Goal: Navigation & Orientation: Find specific page/section

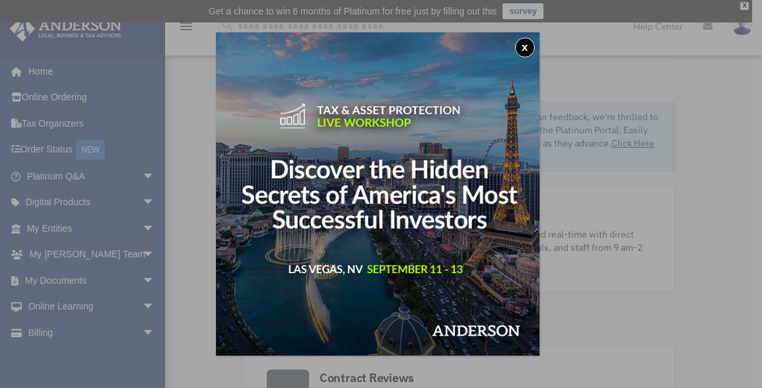
click at [418, 270] on img at bounding box center [378, 194] width 324 height 324
click at [528, 52] on button "x" at bounding box center [525, 48] width 20 height 20
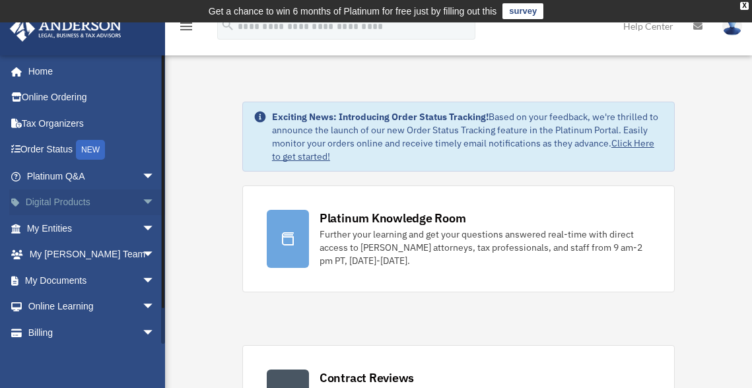
click at [74, 204] on link "Digital Products arrow_drop_down" at bounding box center [92, 202] width 166 height 26
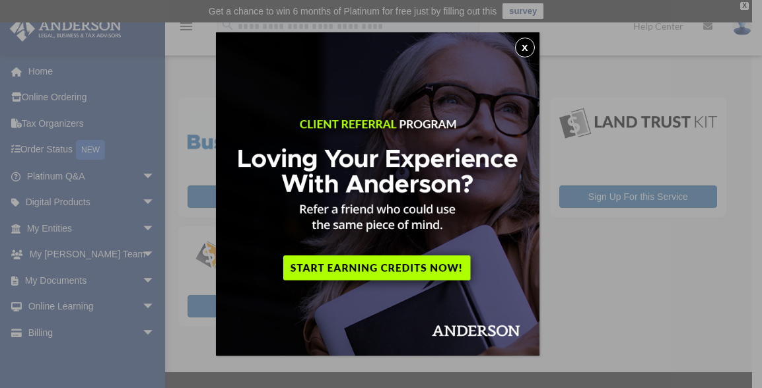
click at [528, 54] on button "x" at bounding box center [525, 48] width 20 height 20
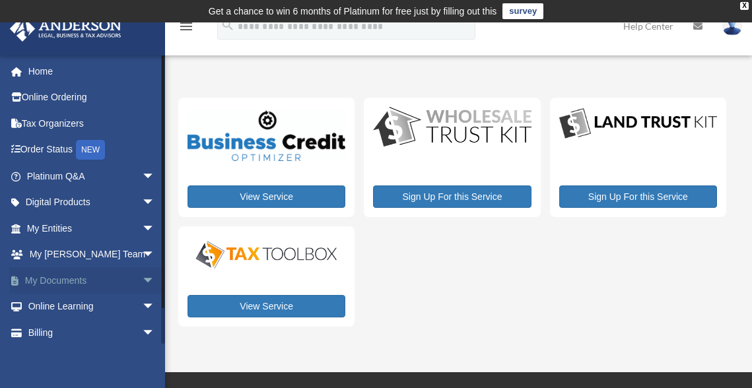
click at [69, 279] on link "My Documents arrow_drop_down" at bounding box center [92, 280] width 166 height 26
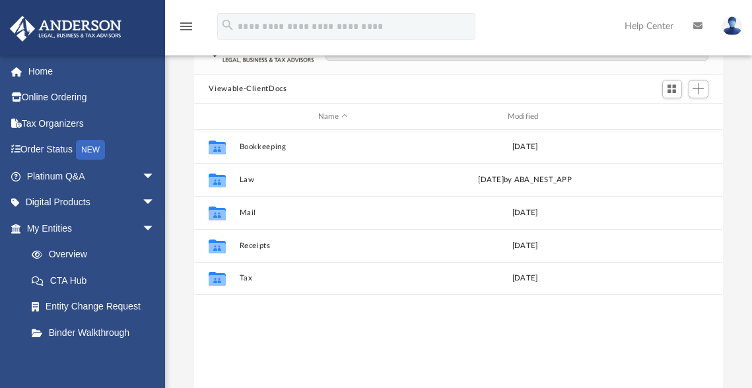
scroll to position [132, 0]
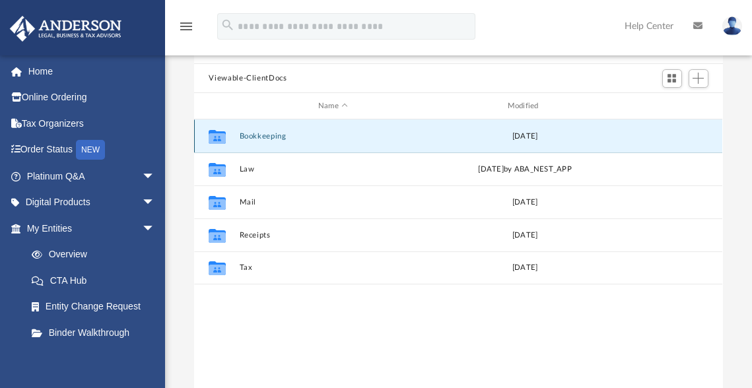
click at [252, 137] on button "Bookkeeping" at bounding box center [333, 136] width 187 height 9
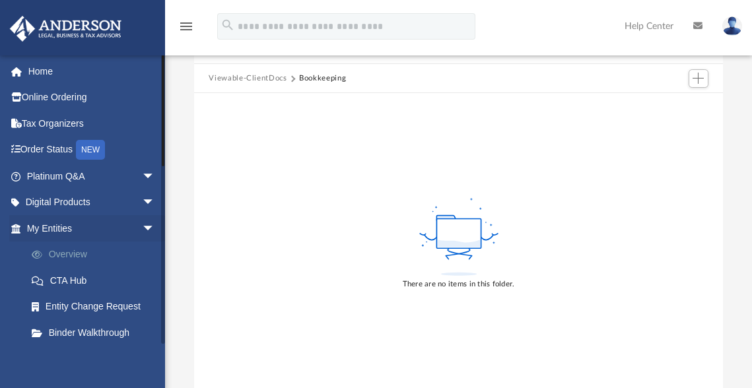
click at [73, 256] on link "Overview" at bounding box center [96, 255] width 156 height 26
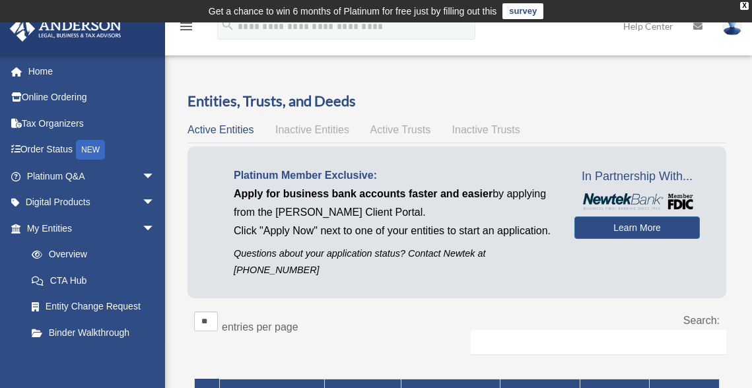
scroll to position [339, 0]
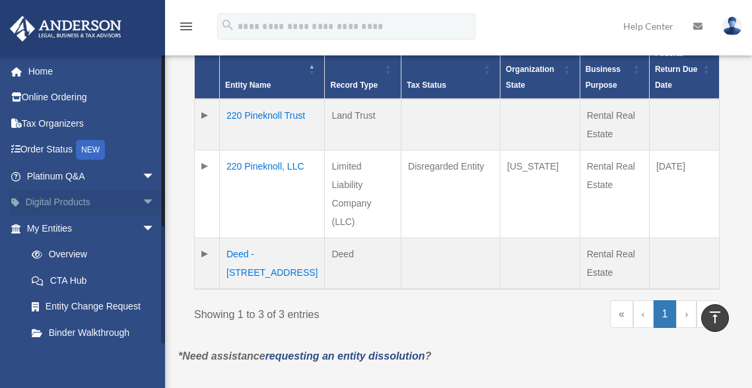
click at [65, 206] on link "Digital Products arrow_drop_down" at bounding box center [92, 202] width 166 height 26
click at [142, 200] on span "arrow_drop_down" at bounding box center [155, 202] width 26 height 27
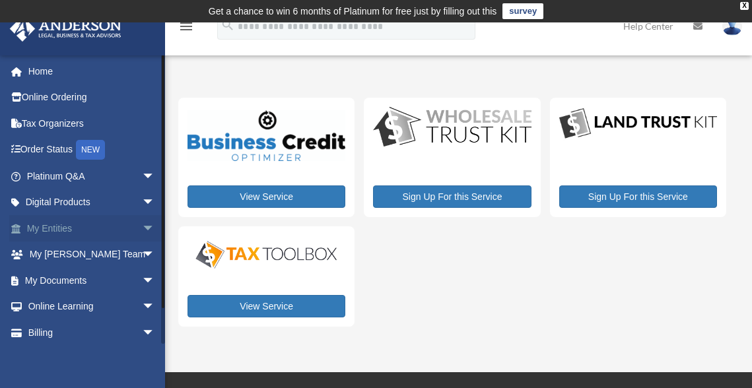
click at [142, 228] on span "arrow_drop_down" at bounding box center [155, 228] width 26 height 27
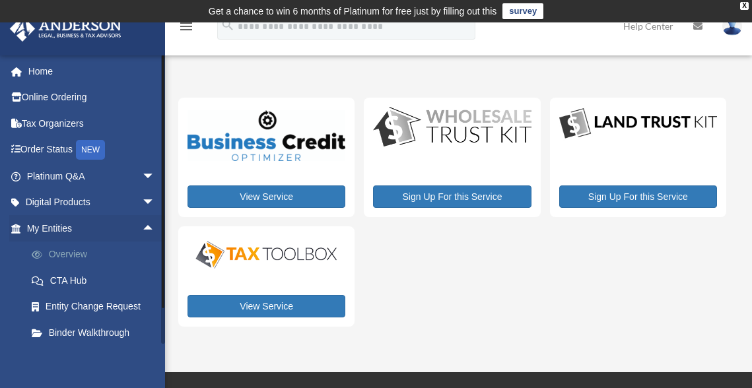
click at [75, 260] on link "Overview" at bounding box center [96, 255] width 156 height 26
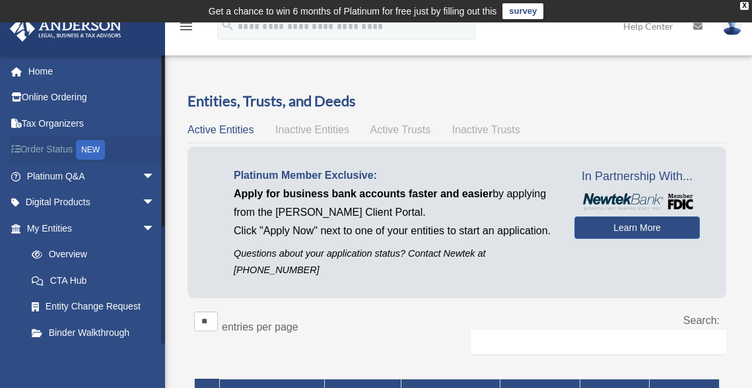
click at [63, 147] on link "Order Status NEW" at bounding box center [92, 150] width 166 height 27
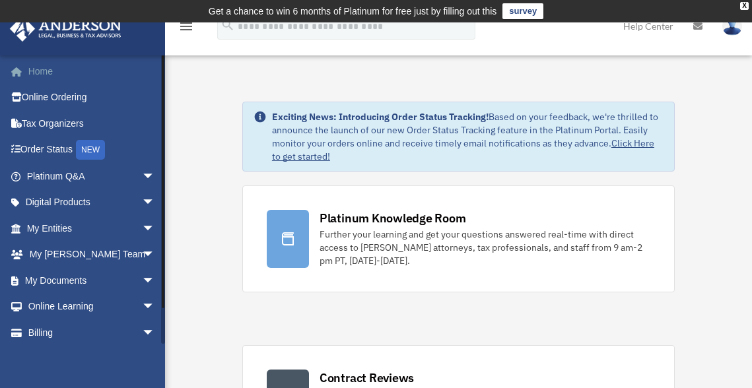
click at [42, 65] on link "Home" at bounding box center [92, 71] width 166 height 26
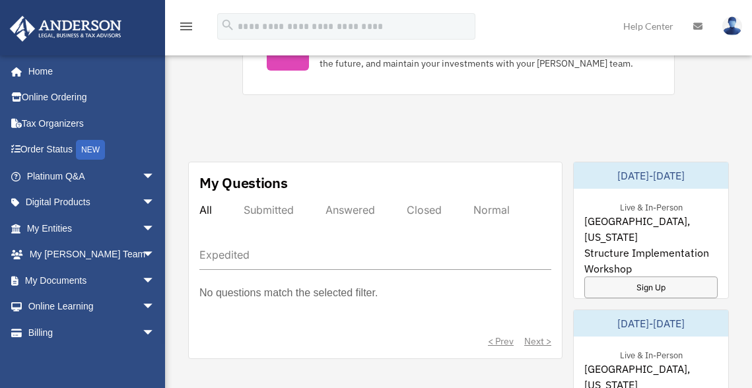
scroll to position [703, 0]
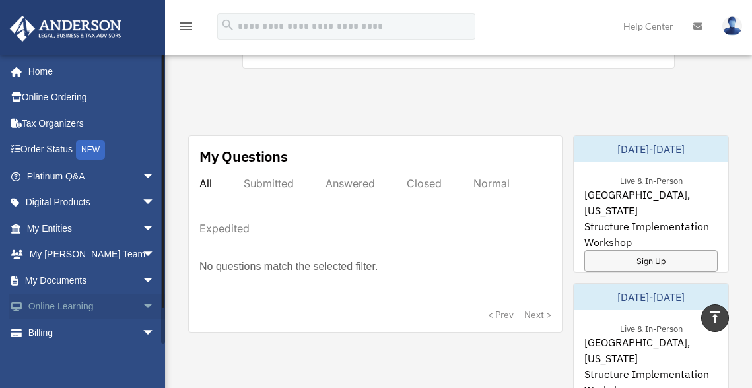
click at [62, 306] on link "Online Learning arrow_drop_down" at bounding box center [92, 307] width 166 height 26
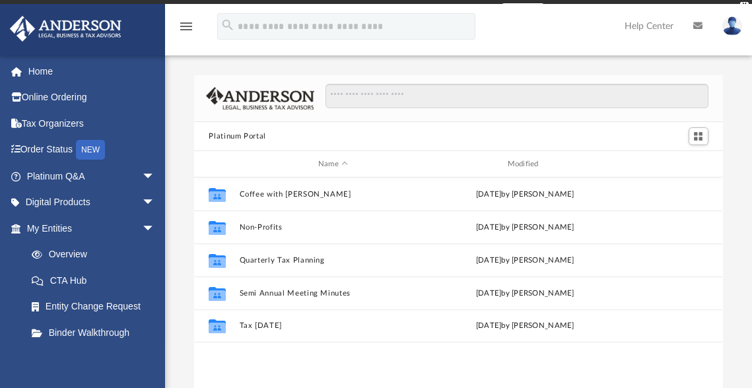
scroll to position [290, 518]
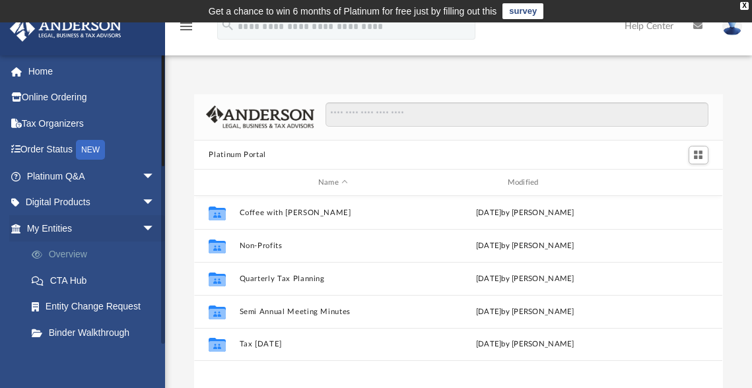
click at [74, 255] on link "Overview" at bounding box center [96, 255] width 156 height 26
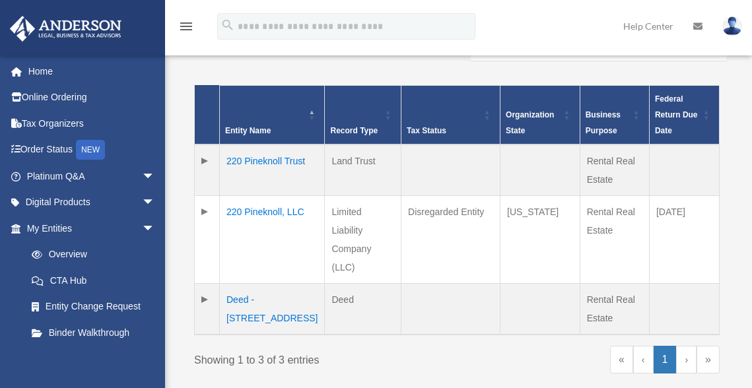
scroll to position [294, 0]
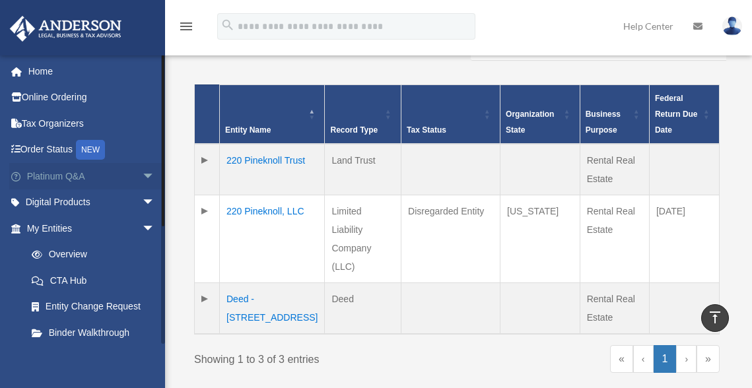
click at [142, 180] on span "arrow_drop_down" at bounding box center [155, 176] width 26 height 27
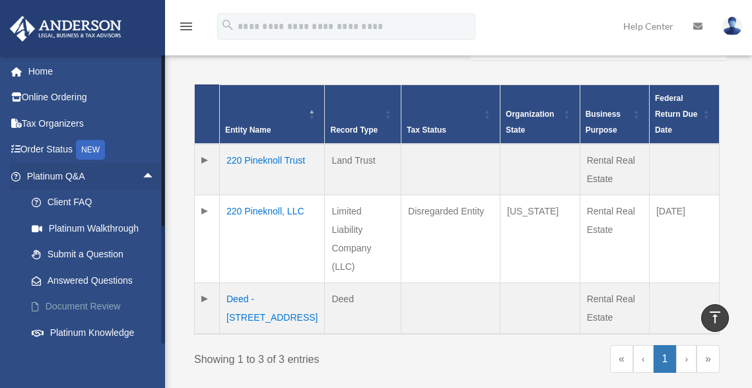
click at [95, 310] on link "Document Review" at bounding box center [96, 307] width 156 height 26
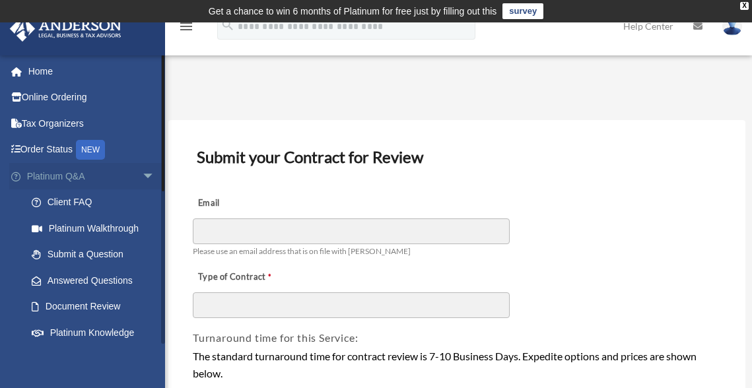
click at [142, 176] on span "arrow_drop_down" at bounding box center [155, 176] width 26 height 27
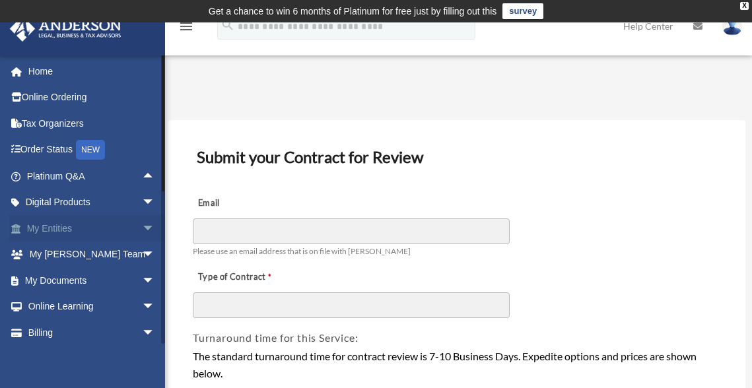
click at [142, 223] on span "arrow_drop_down" at bounding box center [155, 228] width 26 height 27
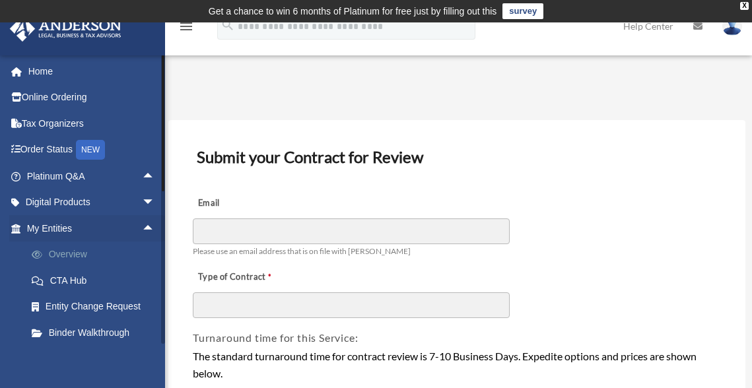
click at [79, 252] on link "Overview" at bounding box center [96, 255] width 156 height 26
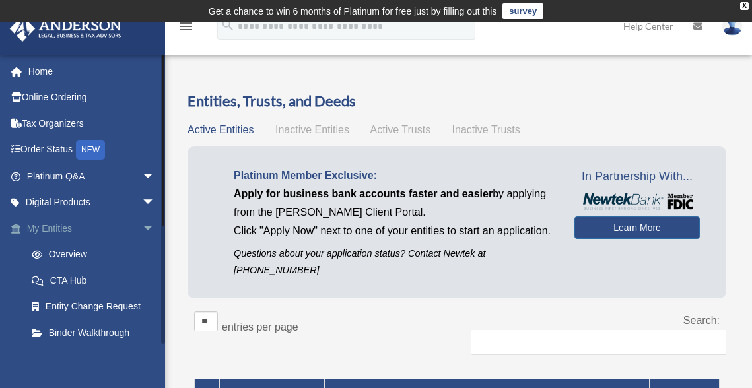
click at [142, 224] on span "arrow_drop_down" at bounding box center [155, 228] width 26 height 27
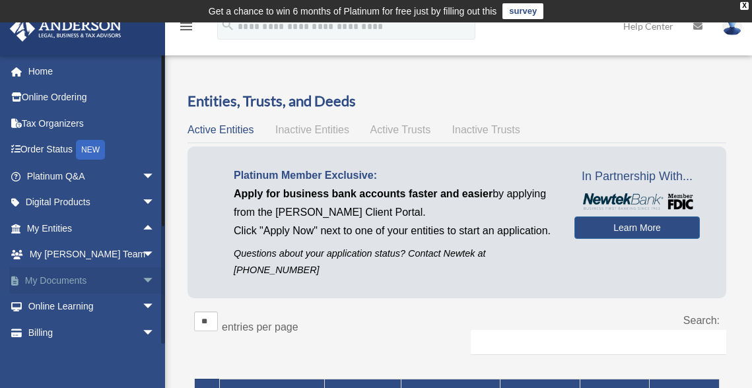
click at [142, 277] on span "arrow_drop_down" at bounding box center [155, 280] width 26 height 27
click at [61, 302] on link "Box" at bounding box center [96, 307] width 156 height 26
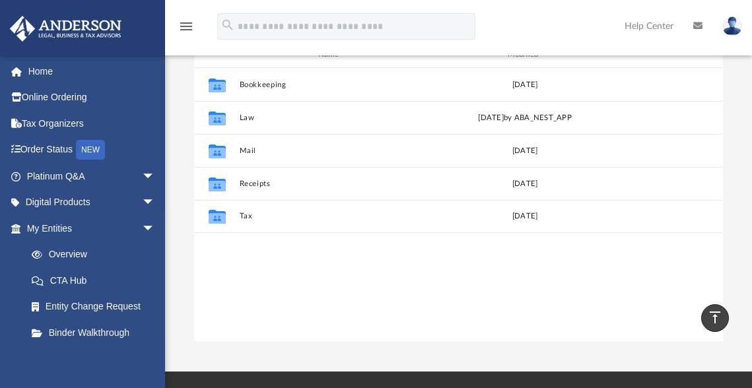
scroll to position [181, 0]
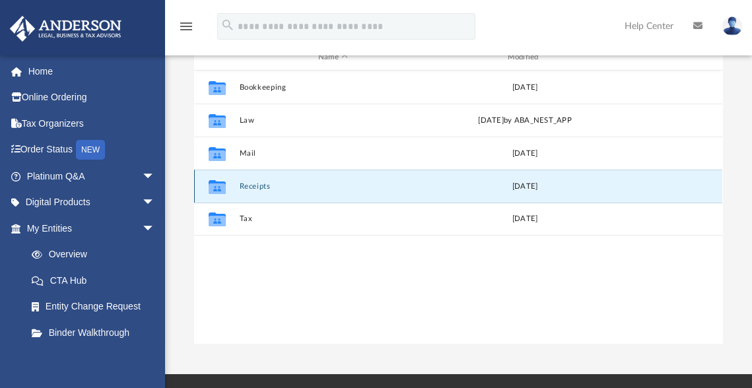
click at [252, 187] on button "Receipts" at bounding box center [333, 186] width 187 height 9
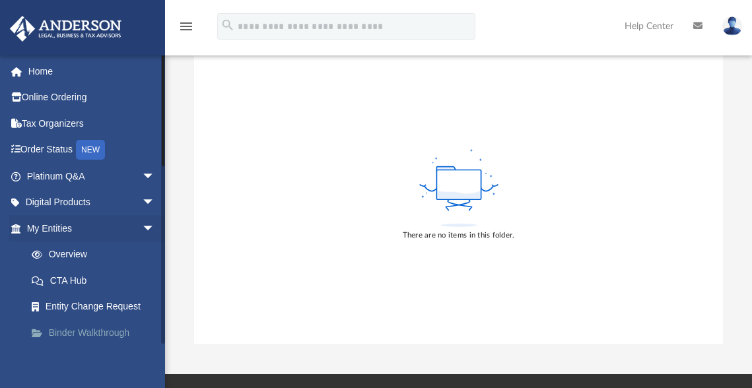
click at [110, 331] on link "Binder Walkthrough" at bounding box center [96, 333] width 156 height 26
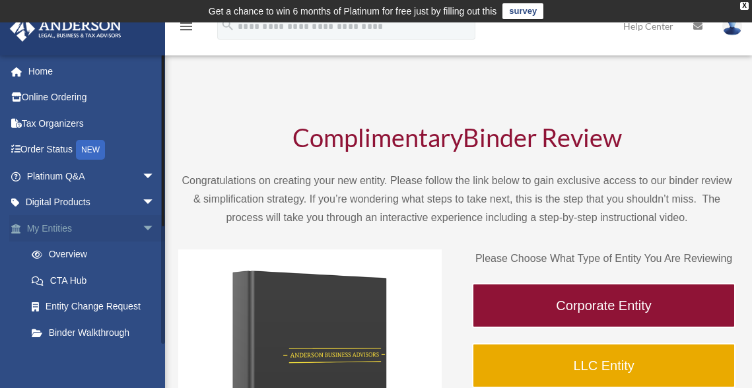
click at [142, 232] on span "arrow_drop_down" at bounding box center [155, 228] width 26 height 27
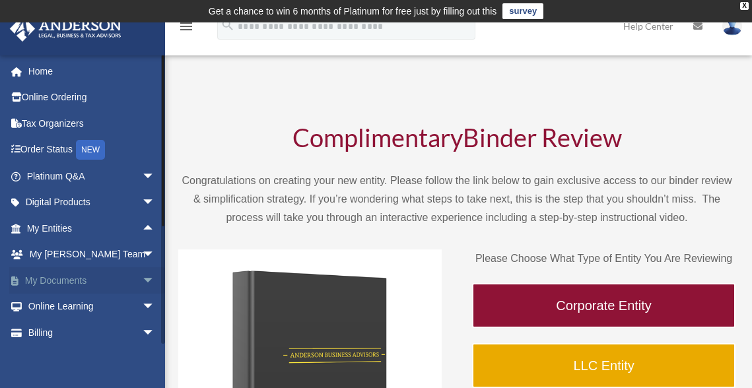
click at [142, 282] on span "arrow_drop_down" at bounding box center [155, 280] width 26 height 27
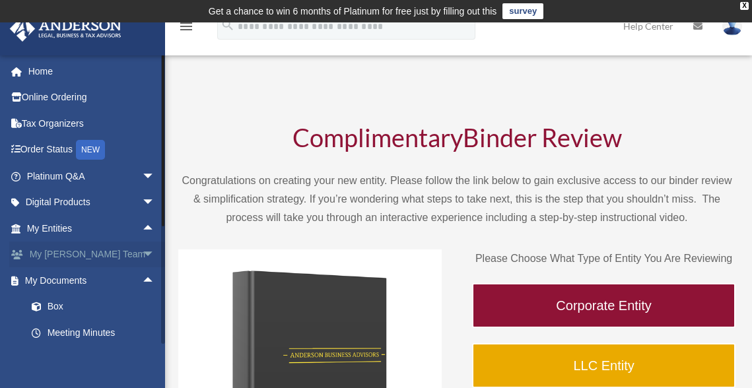
click at [142, 256] on span "arrow_drop_down" at bounding box center [155, 255] width 26 height 27
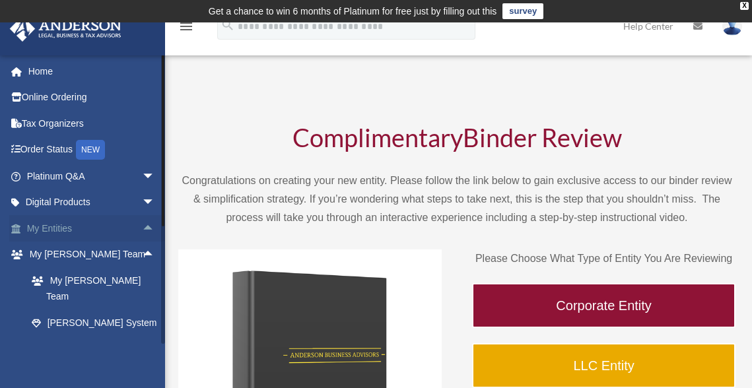
click at [142, 230] on span "arrow_drop_up" at bounding box center [155, 228] width 26 height 27
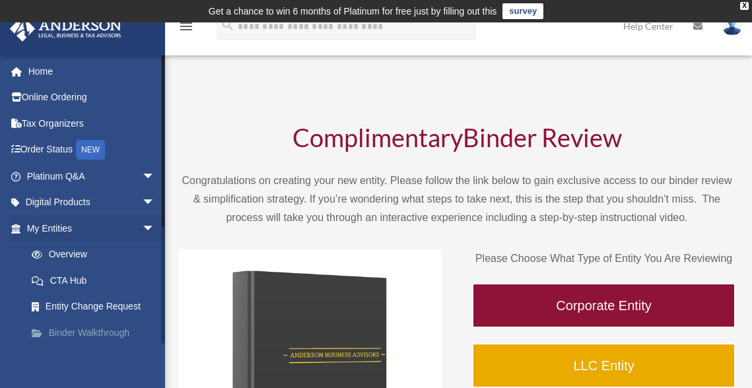
click at [94, 333] on link "Binder Walkthrough" at bounding box center [96, 333] width 156 height 26
click at [142, 205] on span "arrow_drop_down" at bounding box center [155, 202] width 26 height 27
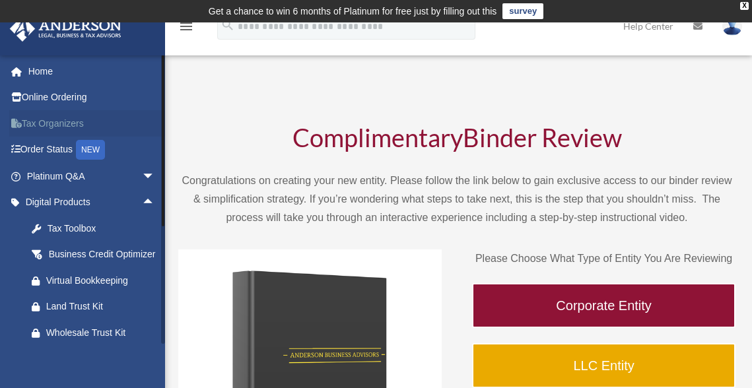
click at [57, 127] on link "Tax Organizers" at bounding box center [92, 123] width 166 height 26
